Goal: Task Accomplishment & Management: Manage account settings

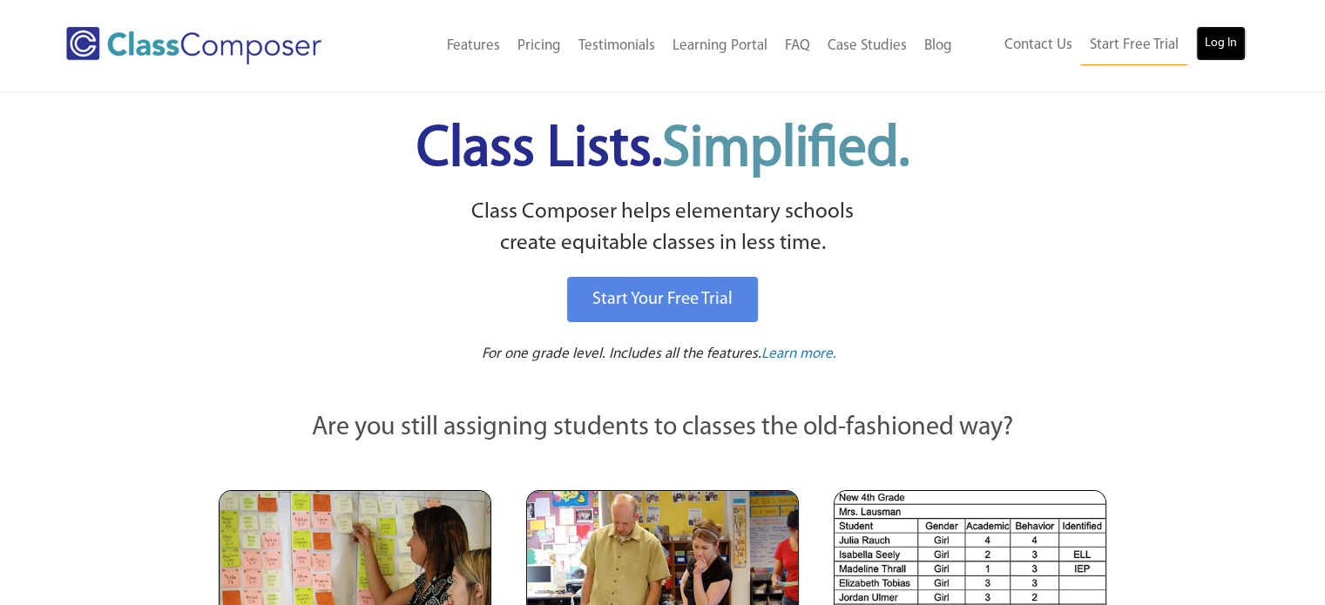
click at [1209, 49] on link "Log In" at bounding box center [1221, 43] width 50 height 35
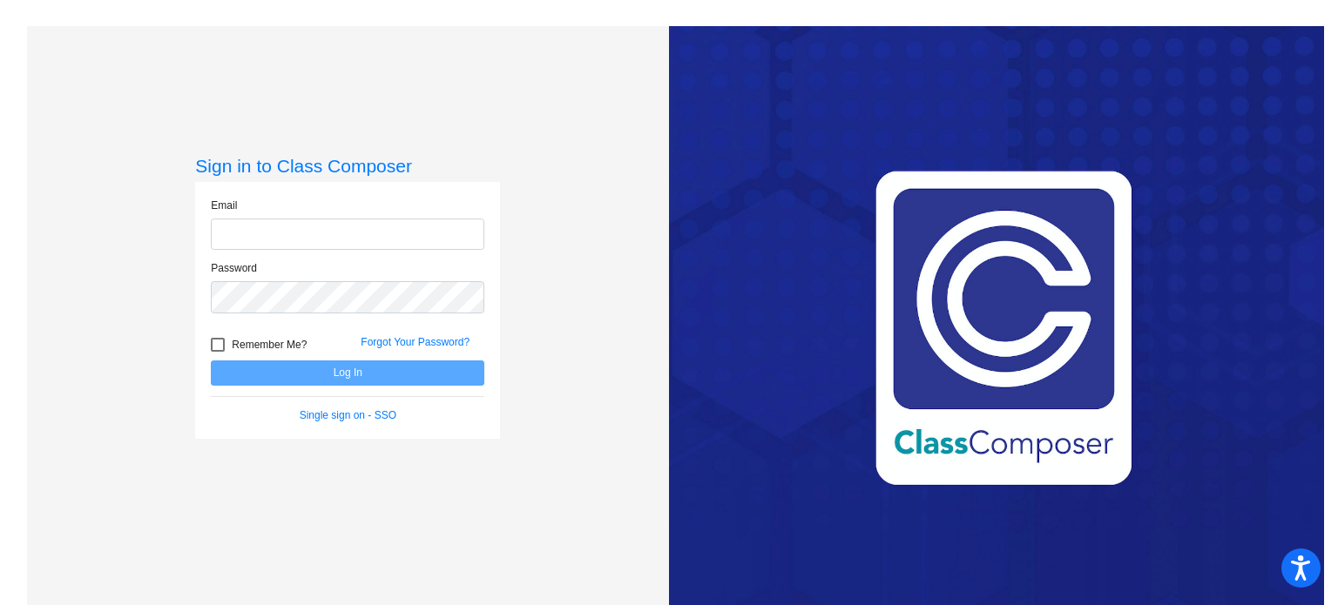
type input "jkencke@cuttensd.org"
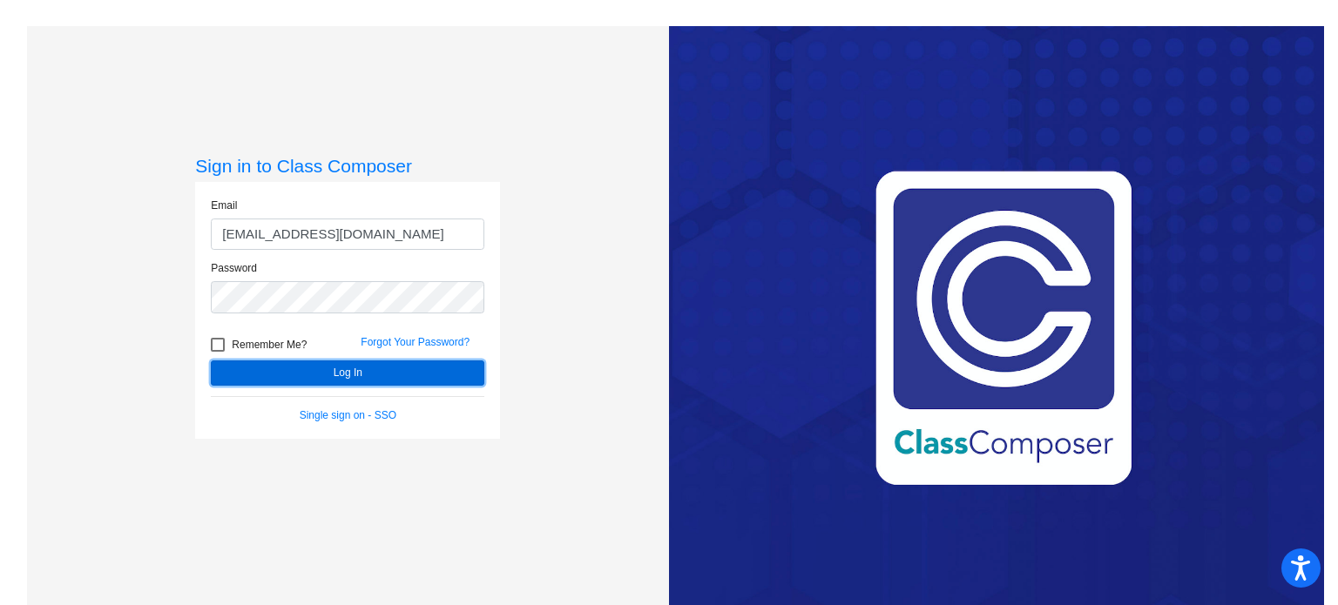
click at [323, 368] on button "Log In" at bounding box center [348, 373] width 274 height 25
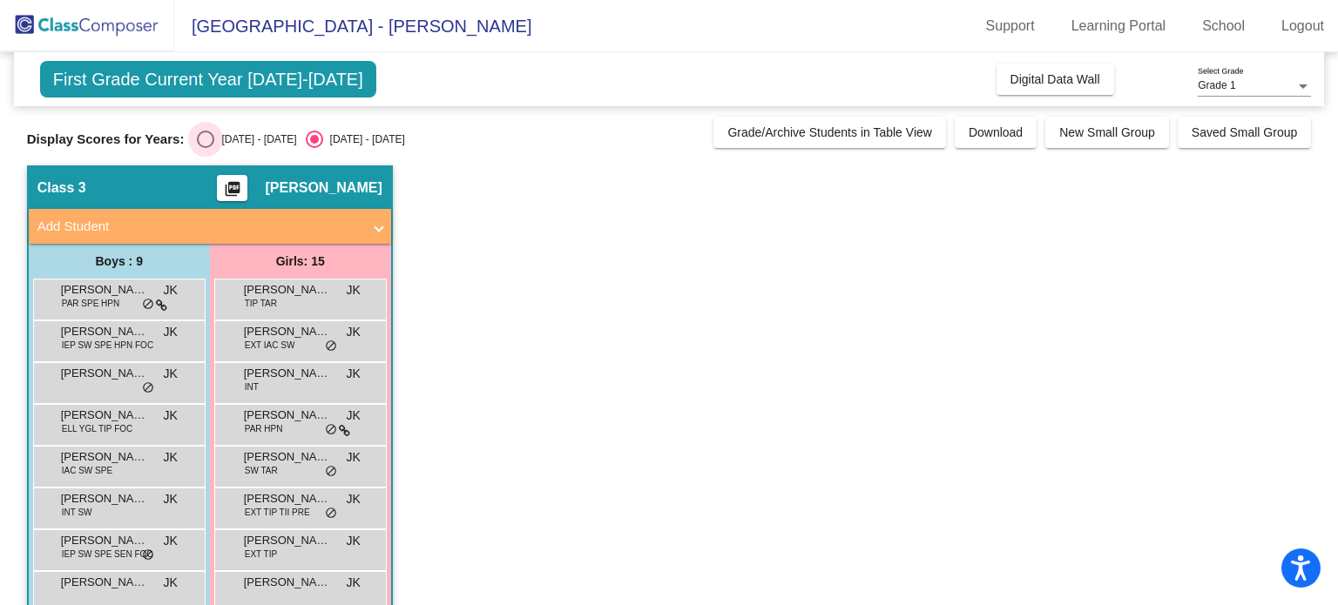
click at [202, 139] on div "Select an option" at bounding box center [205, 139] width 17 height 17
click at [205, 148] on input "2024 - 2025" at bounding box center [205, 148] width 1 height 1
radio input "true"
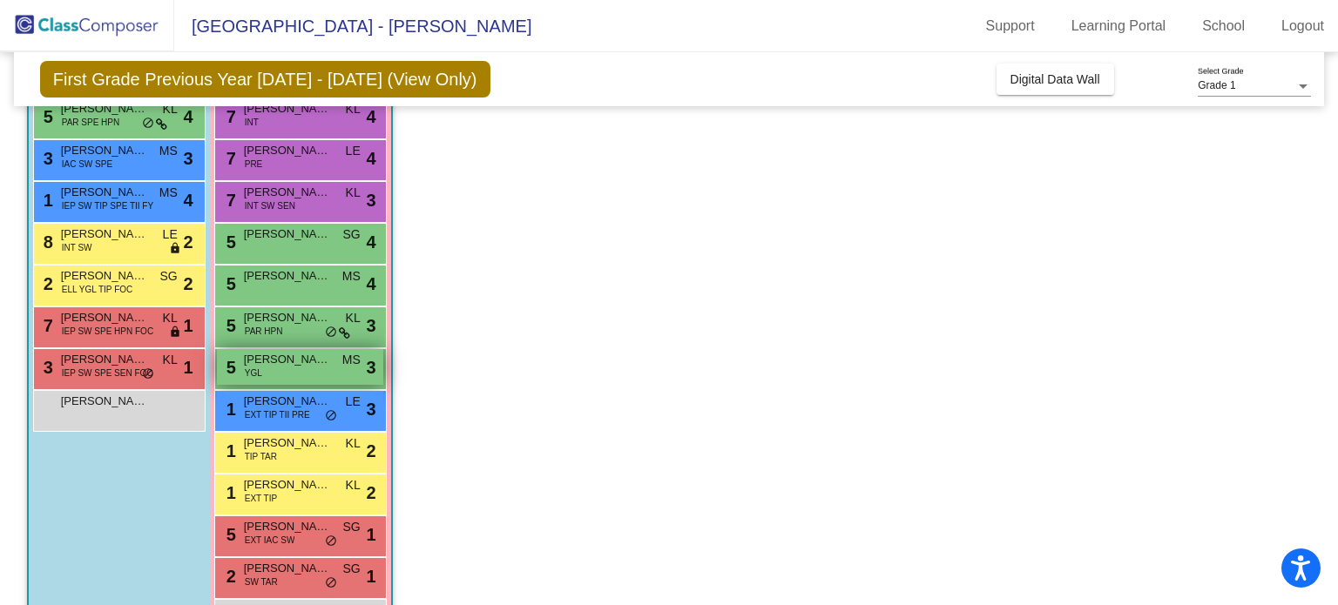
scroll to position [261, 0]
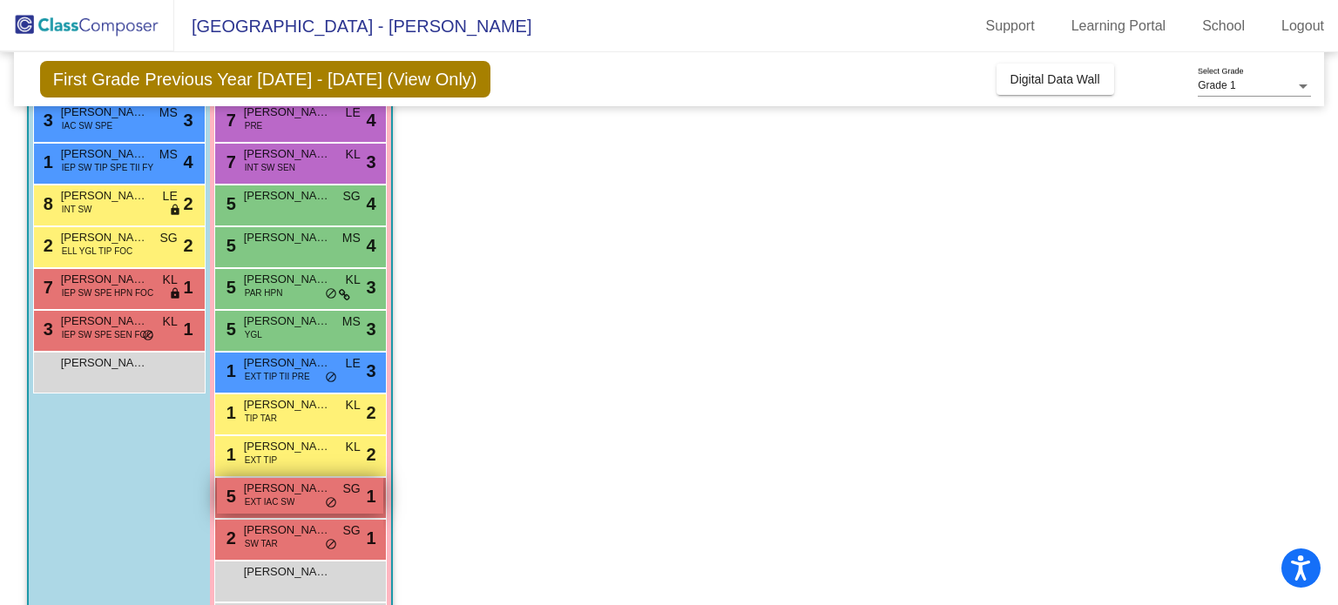
click at [279, 510] on div "5 Aria Mitchell EXT IAC SW SG lock do_not_disturb_alt 1" at bounding box center [300, 496] width 166 height 36
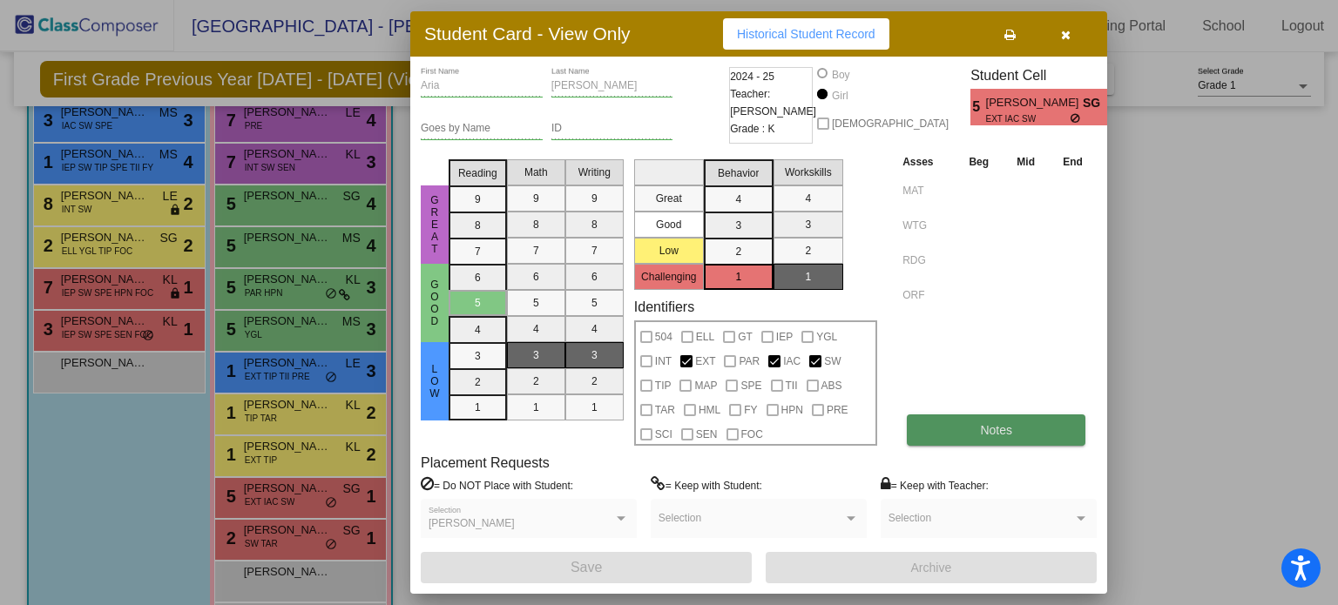
click at [958, 432] on button "Notes" at bounding box center [996, 430] width 179 height 31
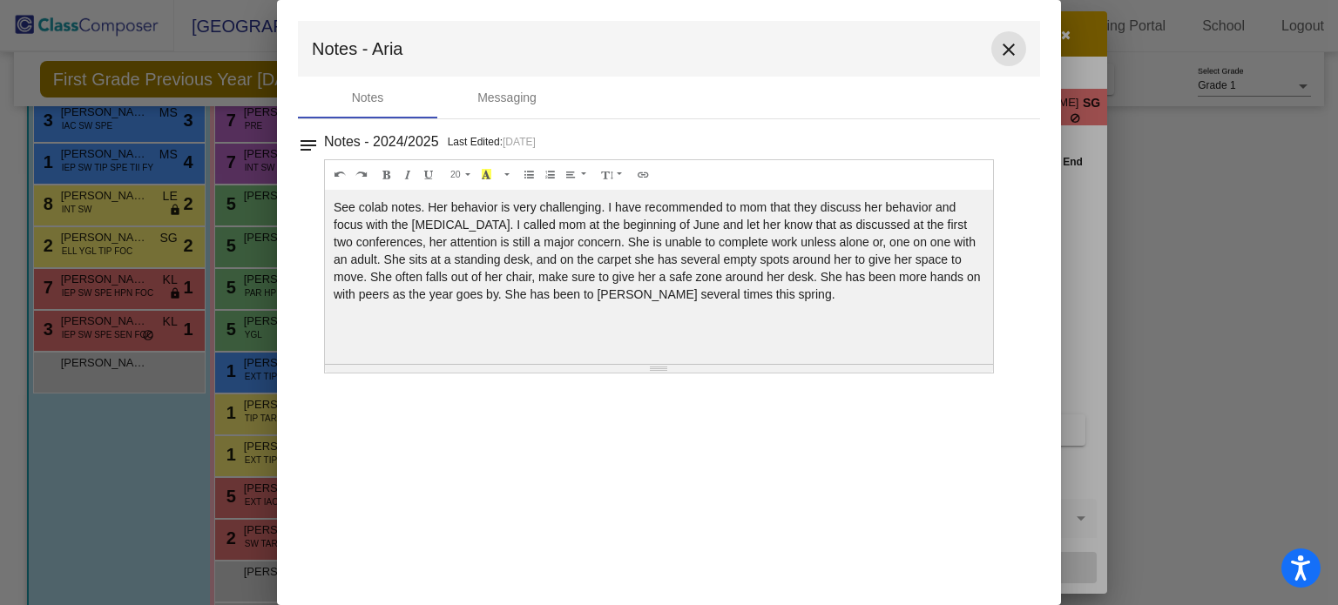
click at [1010, 55] on mat-icon "close" at bounding box center [1008, 49] width 21 height 21
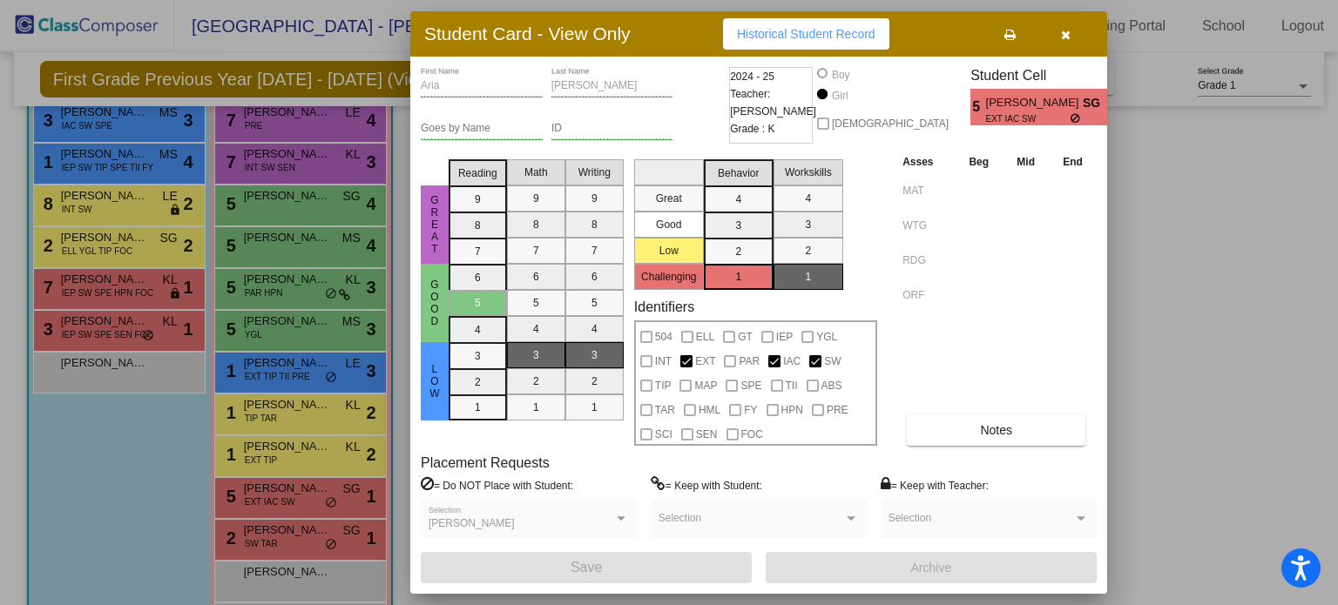
click at [1055, 39] on button "button" at bounding box center [1066, 33] width 56 height 31
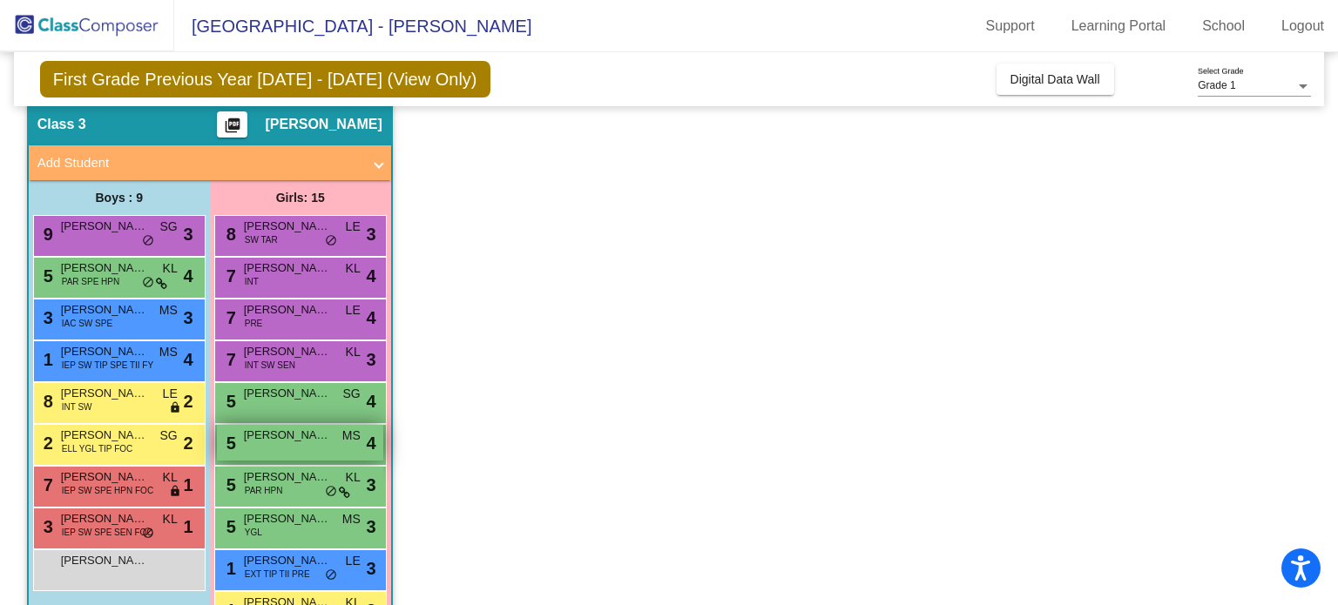
scroll to position [0, 0]
